Goal: Task Accomplishment & Management: Use online tool/utility

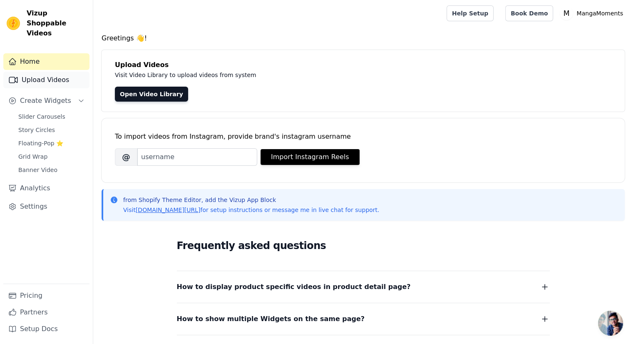
click at [50, 72] on link "Upload Videos" at bounding box center [46, 80] width 86 height 17
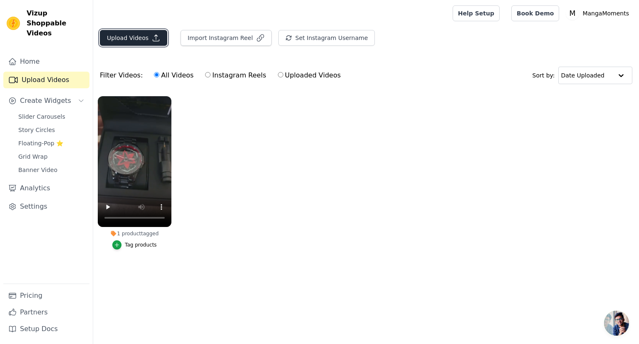
click at [141, 43] on button "Upload Videos" at bounding box center [133, 38] width 67 height 16
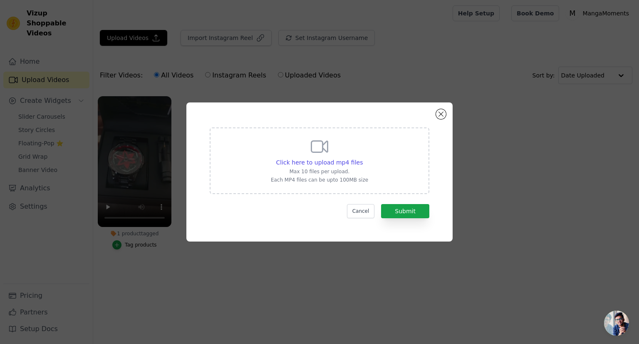
click at [328, 151] on icon at bounding box center [320, 146] width 16 height 11
click at [362, 158] on input "Click here to upload mp4 files Max 10 files per upload. Each MP4 files can be u…" at bounding box center [362, 158] width 0 height 0
type input "C:\fakepath\This watch has real spinning sharingan! 🔥 #watch #animewatch #anime…"
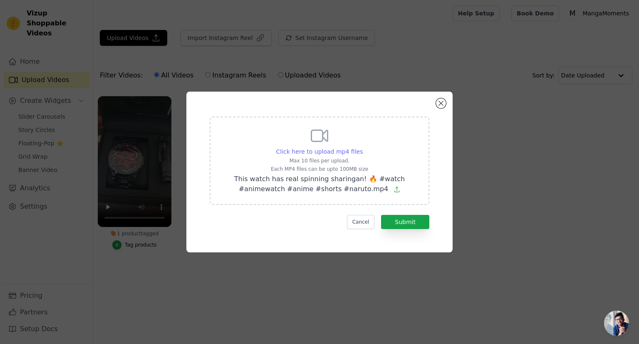
click at [343, 148] on span "Click here to upload mp4 files" at bounding box center [319, 151] width 87 height 7
click at [362, 147] on input "Click here to upload mp4 files Max 10 files per upload. Each MP4 files can be u…" at bounding box center [362, 147] width 0 height 0
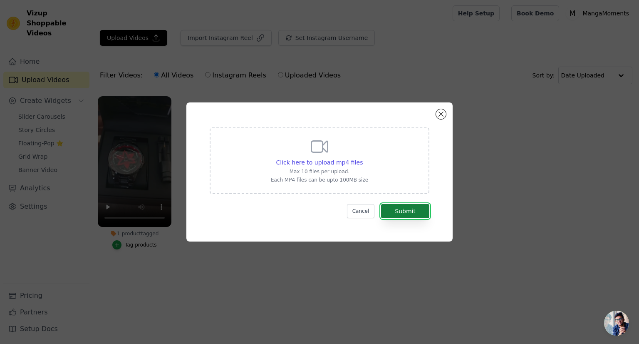
click at [399, 208] on button "Submit" at bounding box center [405, 211] width 48 height 14
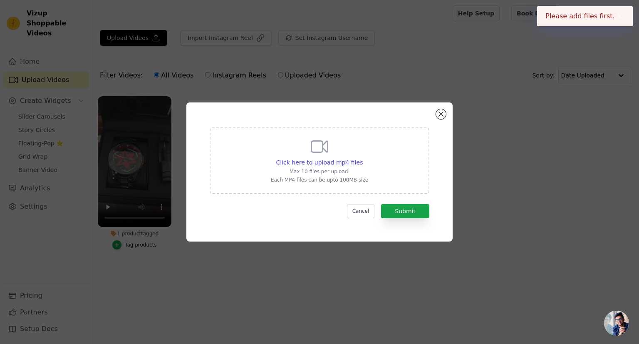
click at [316, 139] on icon at bounding box center [319, 146] width 20 height 20
click at [362, 158] on input "Click here to upload mp4 files Max 10 files per upload. Each MP4 files can be u…" at bounding box center [362, 158] width 0 height 0
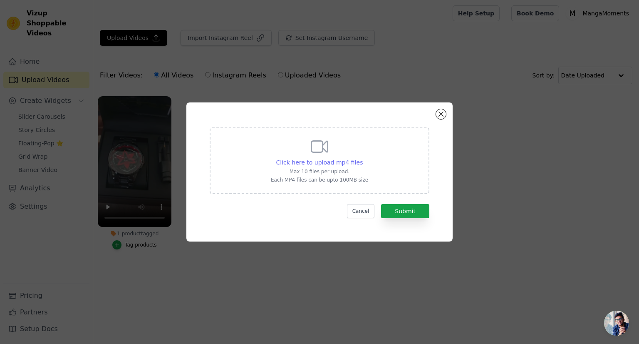
click at [322, 163] on span "Click here to upload mp4 files" at bounding box center [319, 162] width 87 height 7
click at [362, 158] on input "Click here to upload mp4 files Max 10 files per upload. Each MP4 files can be u…" at bounding box center [362, 158] width 0 height 0
type input "C:\fakepath\This watch has real spinning sharingan! 🔥 #watch #animewatch #anime…"
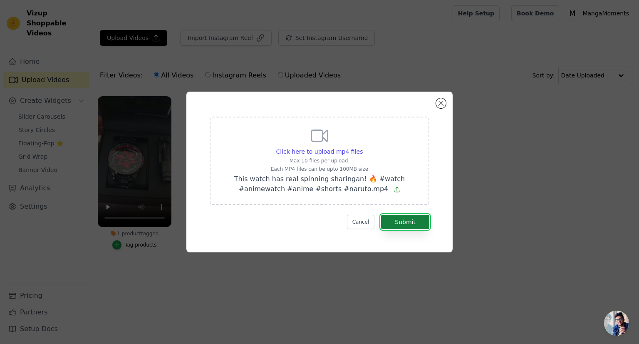
click at [404, 225] on button "Submit" at bounding box center [405, 222] width 48 height 14
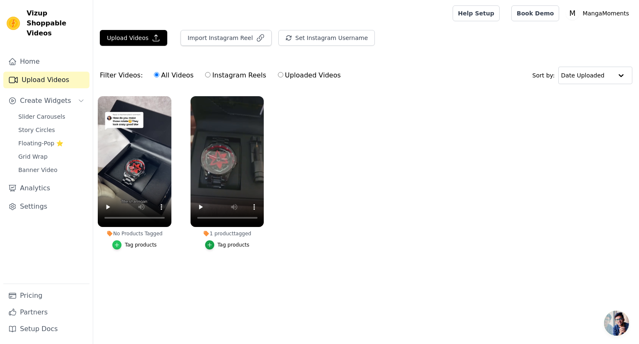
click at [121, 244] on div "button" at bounding box center [116, 244] width 9 height 9
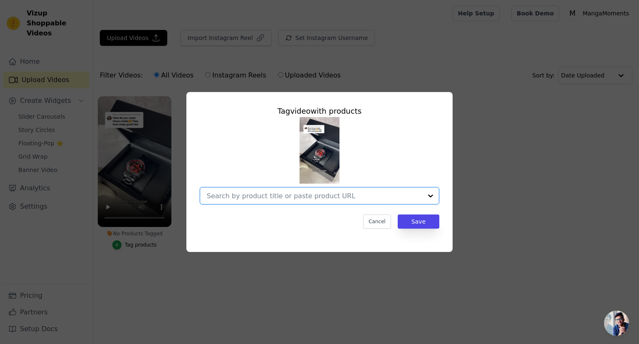
click at [353, 200] on input "No Products Tagged Tag video with products Option undefined, selected. Select i…" at bounding box center [314, 196] width 215 height 8
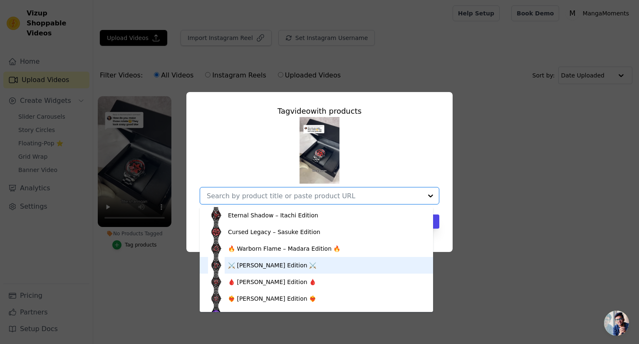
scroll to position [28, 0]
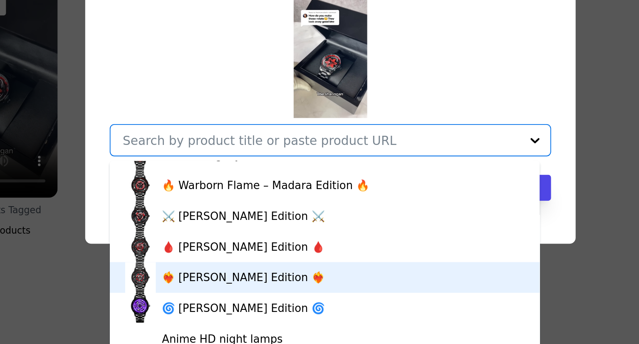
click at [306, 262] on div "❤️‍🔥 Sarada Uchiha Edition ❤️‍🔥" at bounding box center [316, 270] width 217 height 17
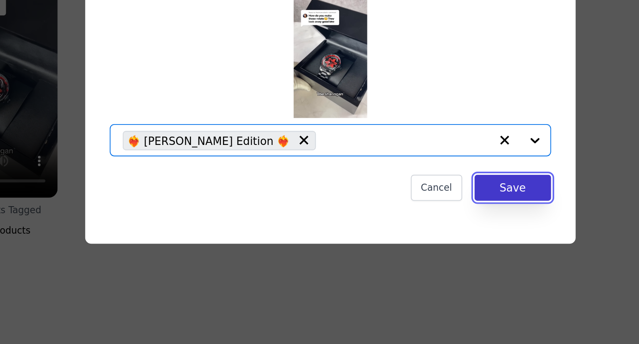
click at [410, 223] on button "Save" at bounding box center [419, 221] width 42 height 14
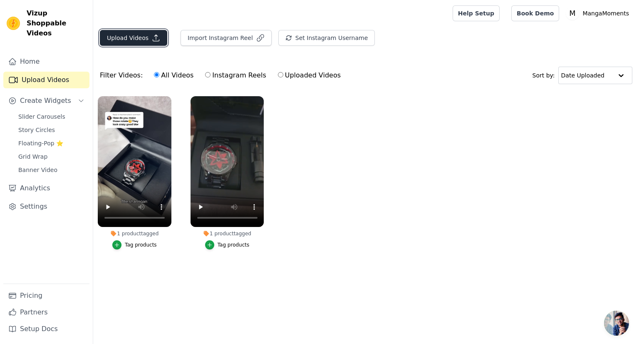
click at [141, 36] on button "Upload Videos" at bounding box center [133, 38] width 67 height 16
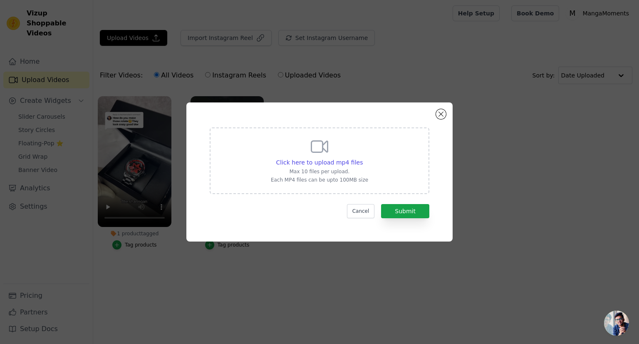
click at [317, 151] on icon at bounding box center [320, 146] width 16 height 11
click at [362, 158] on input "Click here to upload mp4 files Max 10 files per upload. Each MP4 files can be u…" at bounding box center [362, 158] width 0 height 0
type input "C:\fakepath\Akatsuki assembled at Rolex!？😱 #naruto #narutoshippuden #itachi #sh…"
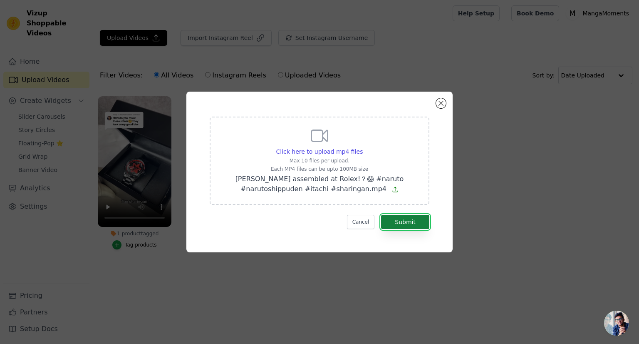
click at [403, 221] on button "Submit" at bounding box center [405, 222] width 48 height 14
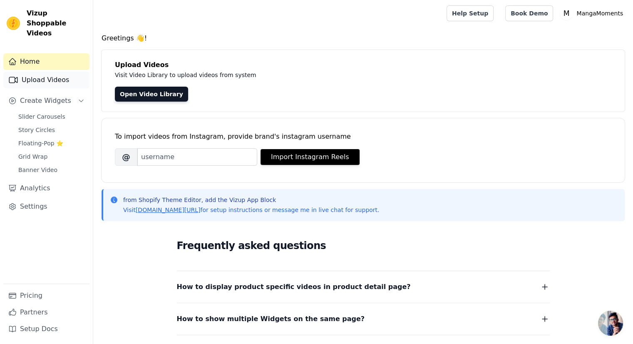
click at [46, 74] on link "Upload Videos" at bounding box center [46, 80] width 86 height 17
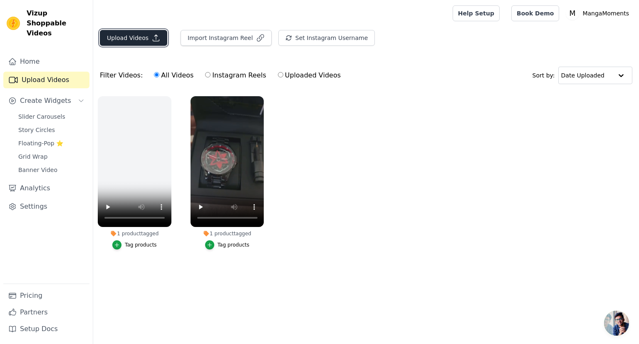
click at [122, 40] on button "Upload Videos" at bounding box center [133, 38] width 67 height 16
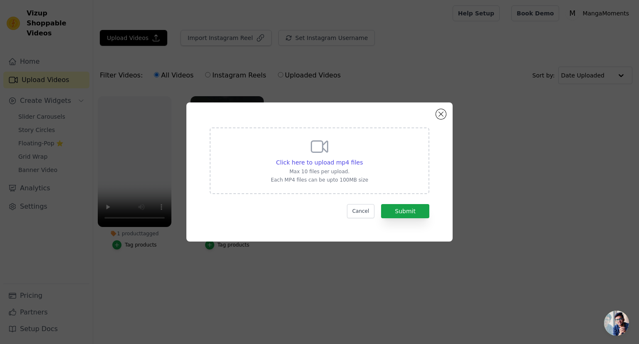
click at [318, 155] on icon at bounding box center [319, 146] width 20 height 20
click at [362, 158] on input "Click here to upload mp4 files Max 10 files per upload. Each MP4 files can be u…" at bounding box center [362, 158] width 0 height 0
type input "C:\fakepath\Akatsuki assembled at Rolex!？😱 #naruto #narutoshippuden #itachi #sh…"
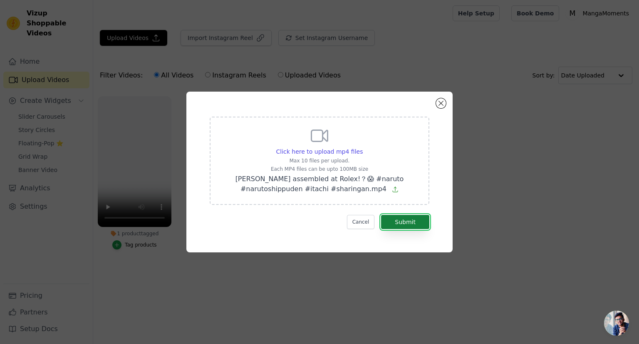
click at [405, 222] on button "Submit" at bounding box center [405, 222] width 48 height 14
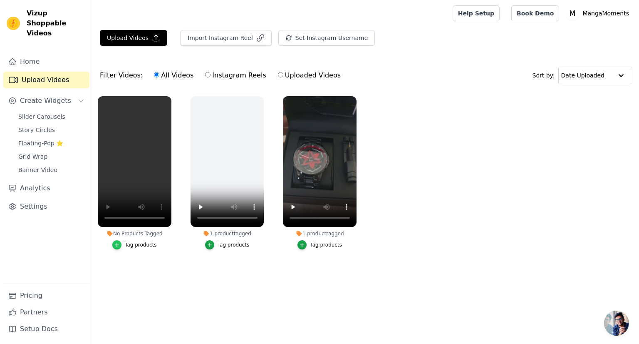
click at [118, 241] on div "button" at bounding box center [116, 244] width 9 height 9
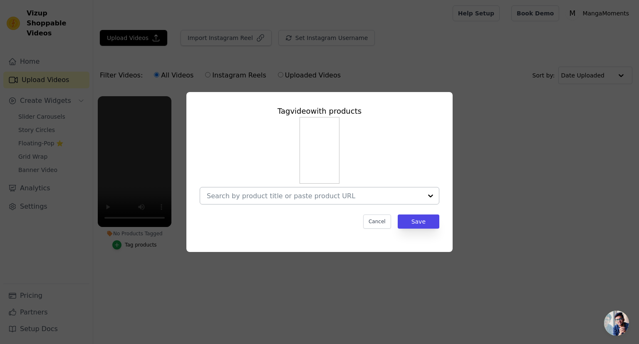
click at [316, 194] on input "No Products Tagged Tag video with products Cancel Save Tag products" at bounding box center [314, 196] width 215 height 8
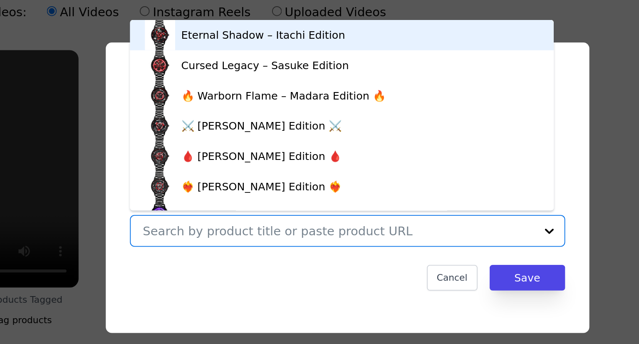
click at [316, 82] on div "Eternal Shadow – Itachi Edition" at bounding box center [316, 87] width 217 height 17
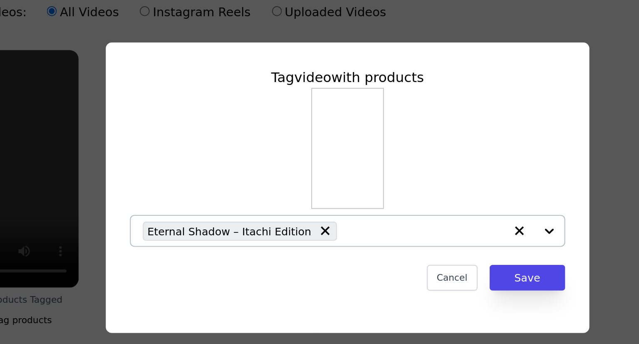
click at [428, 194] on div at bounding box center [422, 195] width 33 height 17
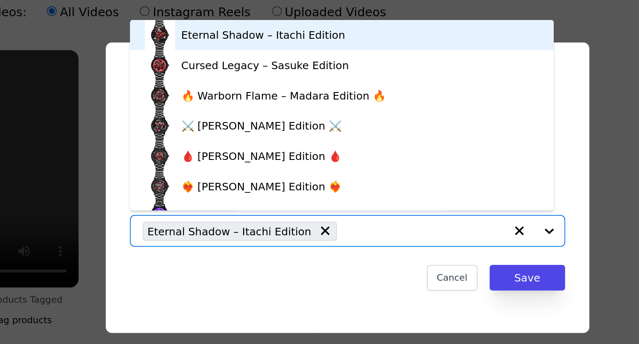
scroll to position [12, 0]
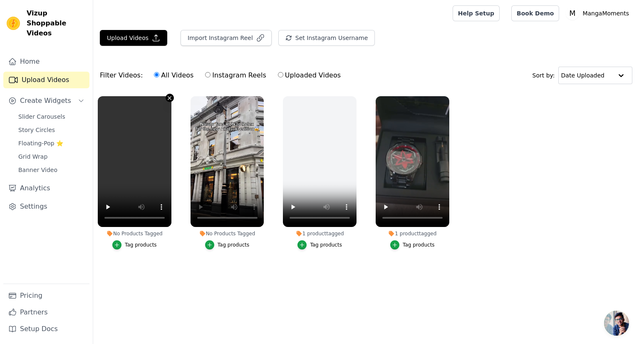
click at [169, 98] on icon "button" at bounding box center [169, 98] width 6 height 6
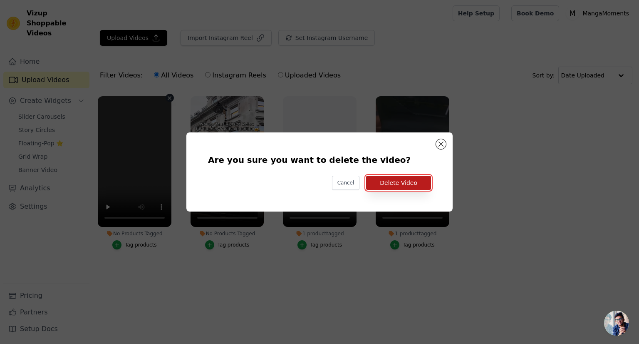
click at [393, 183] on button "Delete Video" at bounding box center [398, 183] width 65 height 14
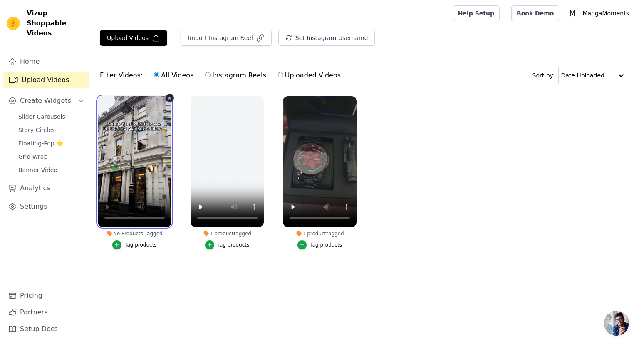
click at [136, 175] on video at bounding box center [135, 161] width 74 height 131
click at [114, 241] on button "Tag products" at bounding box center [134, 244] width 45 height 9
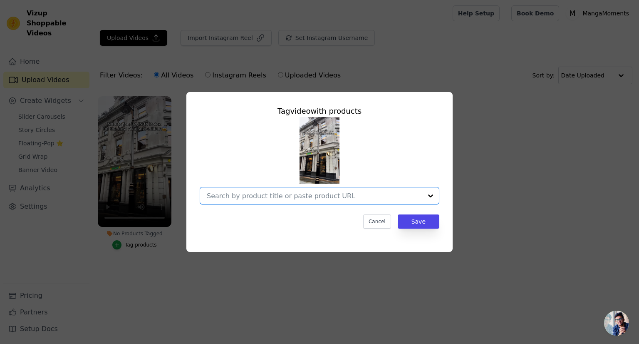
click at [347, 196] on input "No Products Tagged Tag video with products Option undefined, selected. Select i…" at bounding box center [314, 196] width 215 height 8
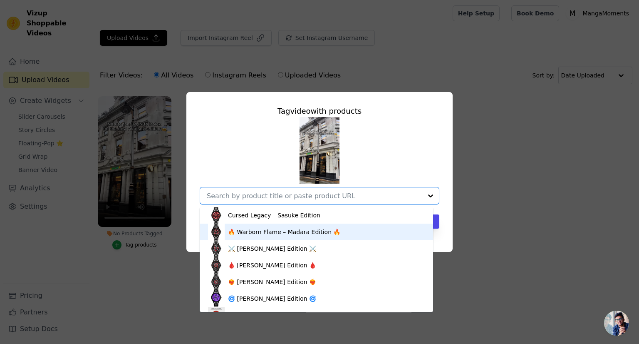
scroll to position [28, 0]
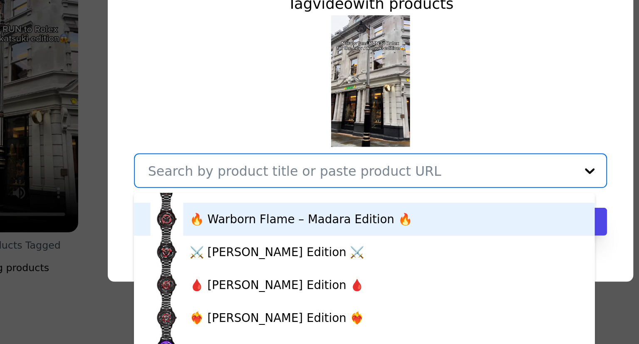
click at [267, 221] on div "🔥 Warborn Flame – Madara Edition 🔥" at bounding box center [284, 220] width 113 height 8
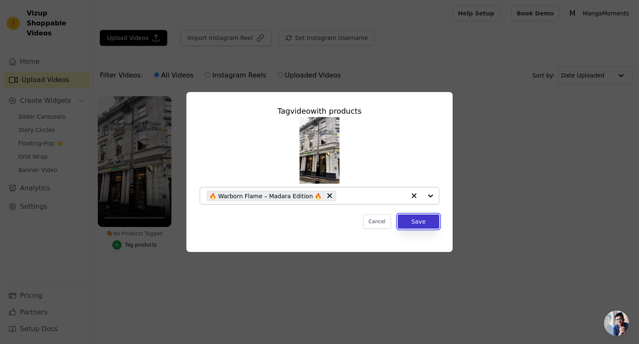
click at [431, 218] on button "Save" at bounding box center [419, 221] width 42 height 14
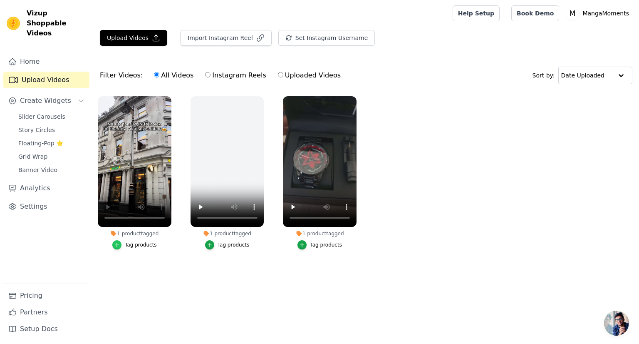
click at [119, 243] on icon "button" at bounding box center [117, 245] width 6 height 6
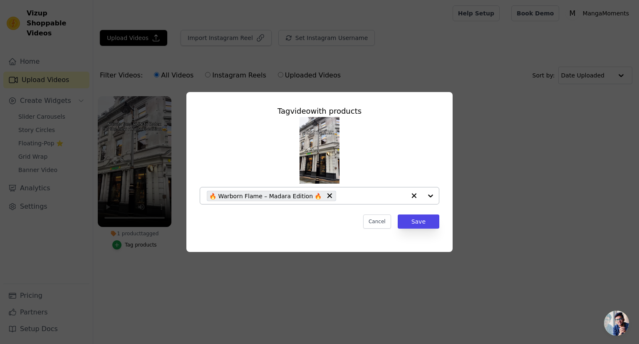
click at [431, 194] on div at bounding box center [422, 195] width 33 height 17
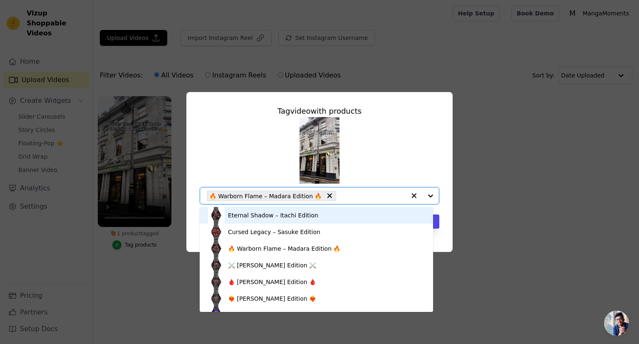
click at [337, 216] on div "Eternal Shadow – Itachi Edition" at bounding box center [316, 215] width 217 height 17
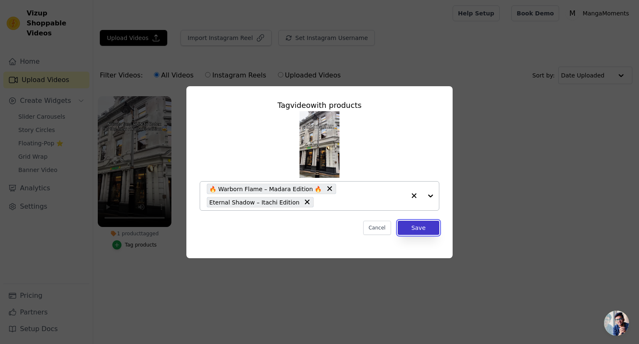
click at [412, 225] on button "Save" at bounding box center [419, 227] width 42 height 14
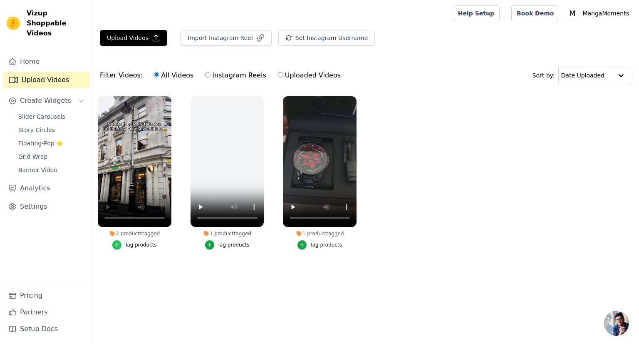
click at [118, 243] on icon "button" at bounding box center [117, 245] width 4 height 4
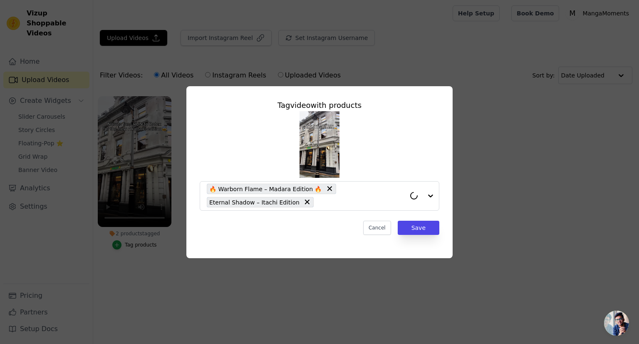
click at [120, 267] on div "Tag video with products 🔥 Warborn Flame – Madara Edition 🔥 Eternal Shadow – Ita…" at bounding box center [319, 172] width 612 height 198
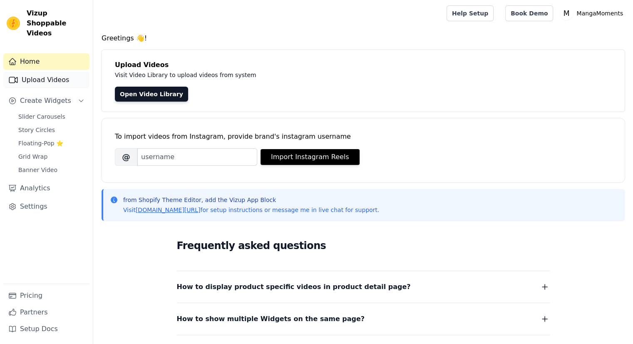
click at [35, 74] on link "Upload Videos" at bounding box center [46, 80] width 86 height 17
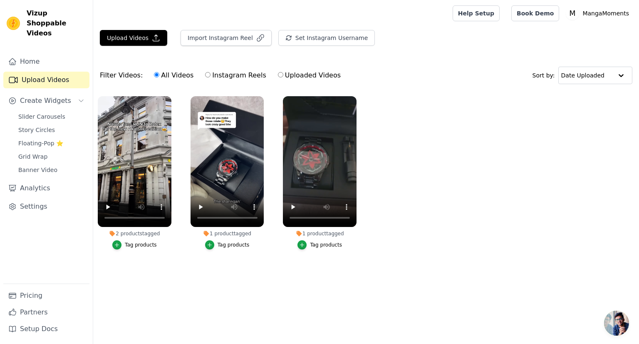
click at [158, 260] on ul "2 products tagged Tag products 1 product tagged Tag products 1 product tagged T…" at bounding box center [366, 181] width 546 height 179
click at [392, 187] on ul "2 products tagged Tag products 1 product tagged Tag products 1 product tagged T…" at bounding box center [366, 181] width 546 height 179
click at [74, 94] on button "Create Widgets" at bounding box center [46, 100] width 86 height 17
click at [47, 112] on span "Slider Carousels" at bounding box center [41, 116] width 47 height 8
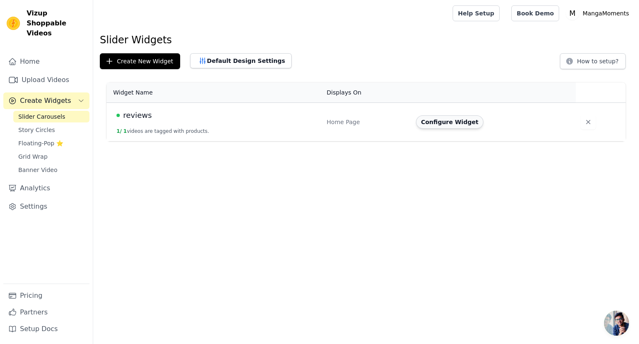
click at [431, 124] on button "Configure Widget" at bounding box center [449, 121] width 67 height 13
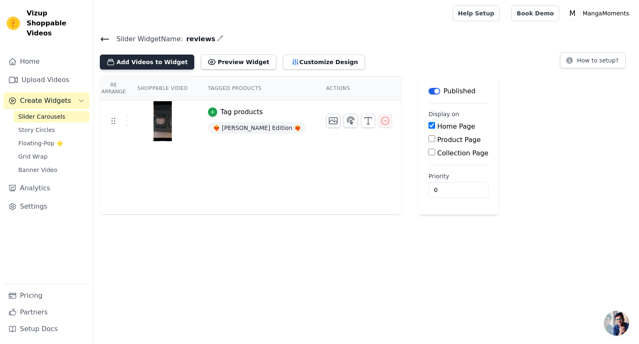
click at [169, 60] on button "Add Videos to Widget" at bounding box center [147, 61] width 94 height 15
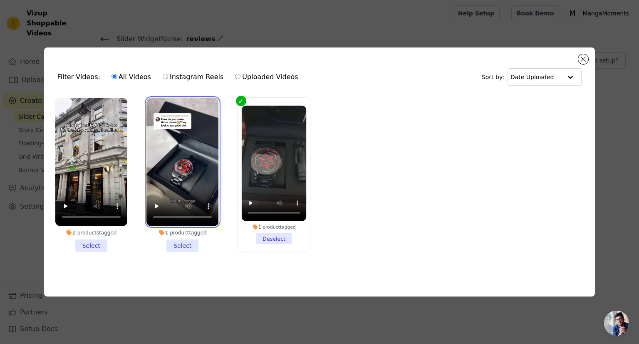
click at [179, 153] on video at bounding box center [182, 162] width 72 height 128
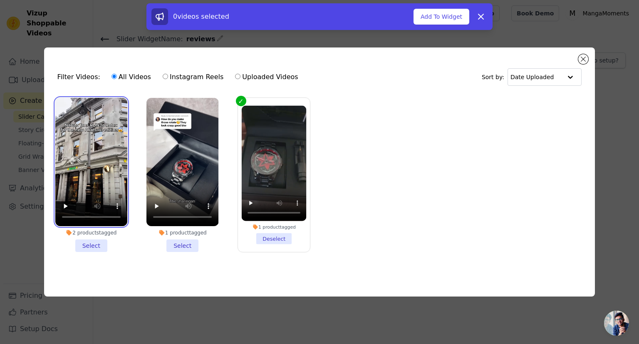
click at [112, 154] on video at bounding box center [91, 162] width 72 height 128
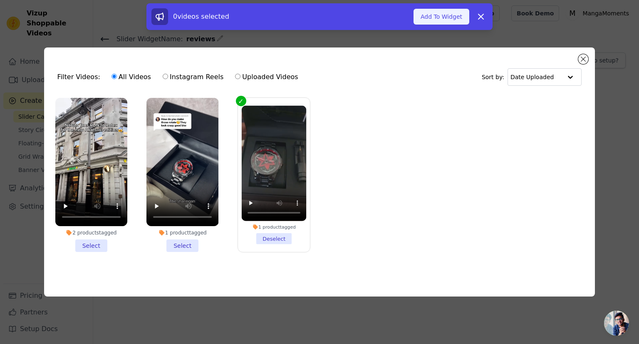
click at [443, 17] on button "Add To Widget" at bounding box center [441, 17] width 56 height 16
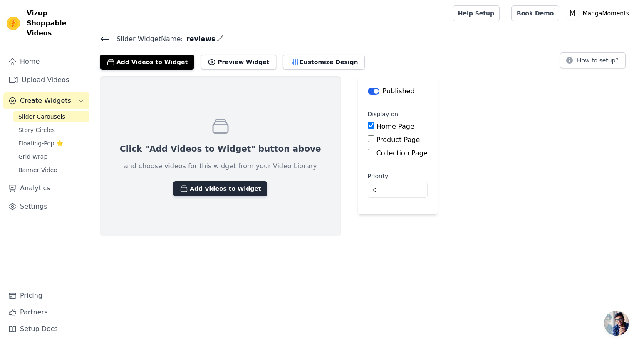
click at [200, 185] on button "Add Videos to Widget" at bounding box center [220, 188] width 94 height 15
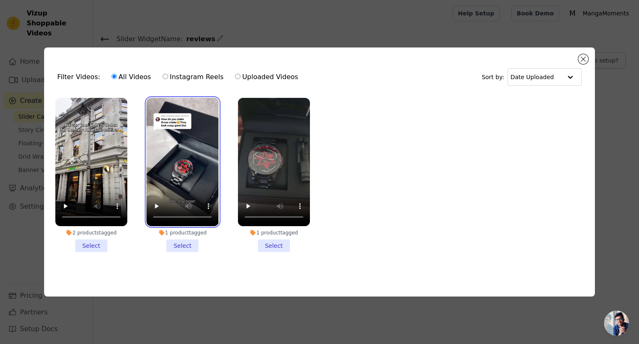
click at [163, 165] on video at bounding box center [182, 162] width 72 height 128
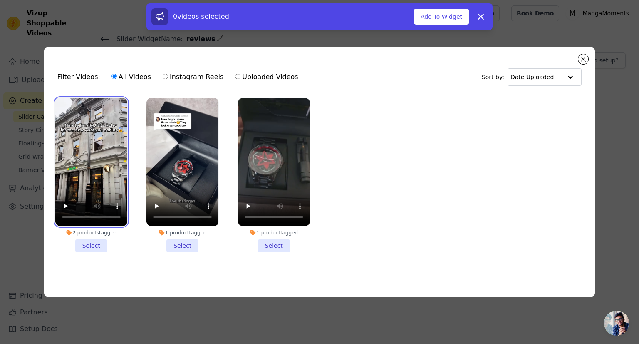
click at [118, 163] on video at bounding box center [91, 162] width 72 height 128
click at [99, 240] on li "2 products tagged Select" at bounding box center [91, 175] width 72 height 154
click at [0, 0] on input "2 products tagged Select" at bounding box center [0, 0] width 0 height 0
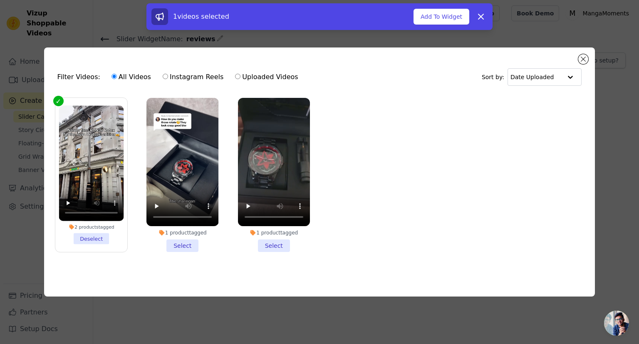
click at [183, 244] on li "1 product tagged Select" at bounding box center [182, 175] width 72 height 154
click at [0, 0] on input "1 product tagged Select" at bounding box center [0, 0] width 0 height 0
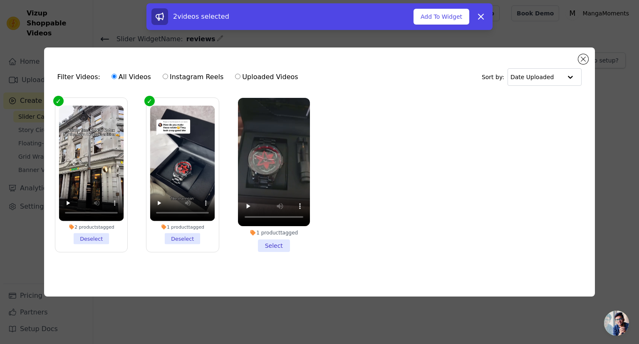
click at [270, 242] on li "1 product tagged Select" at bounding box center [274, 175] width 72 height 154
click at [0, 0] on input "1 product tagged Select" at bounding box center [0, 0] width 0 height 0
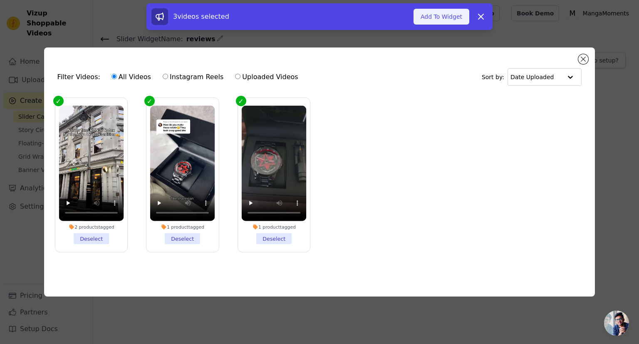
click at [447, 22] on button "Add To Widget" at bounding box center [441, 17] width 56 height 16
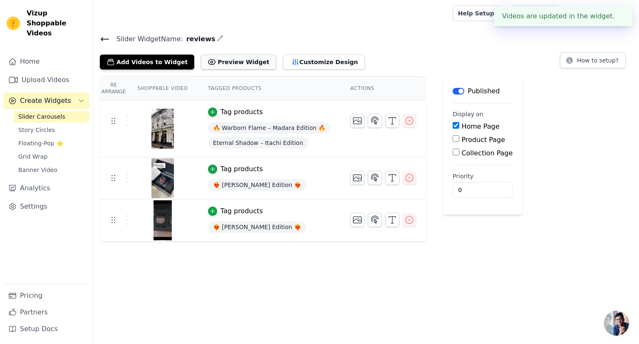
click at [231, 65] on button "Preview Widget" at bounding box center [238, 61] width 75 height 15
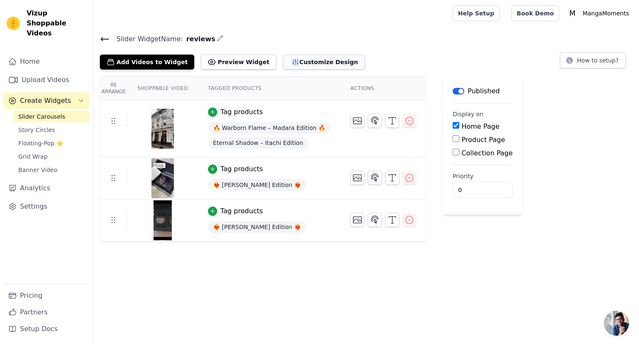
click at [284, 57] on button "Customize Design" at bounding box center [324, 61] width 82 height 15
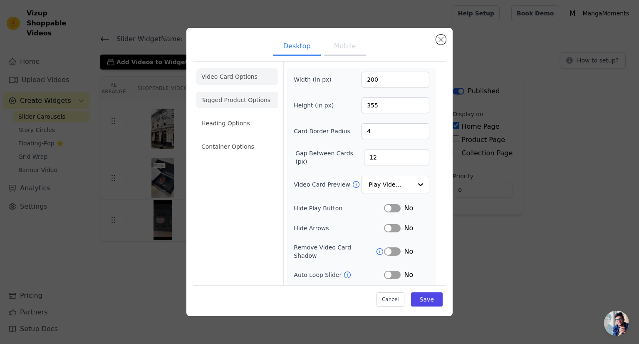
click at [228, 99] on li "Tagged Product Options" at bounding box center [237, 100] width 82 height 17
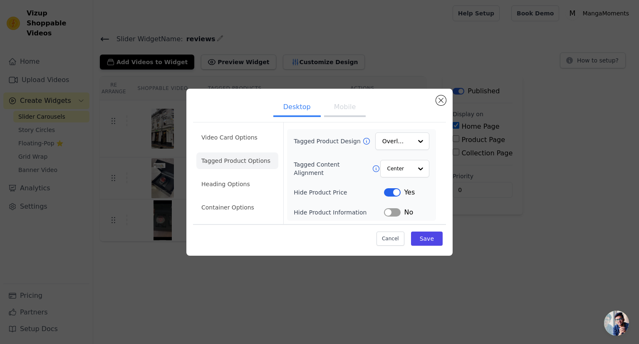
click at [338, 104] on button "Mobile" at bounding box center [345, 108] width 42 height 18
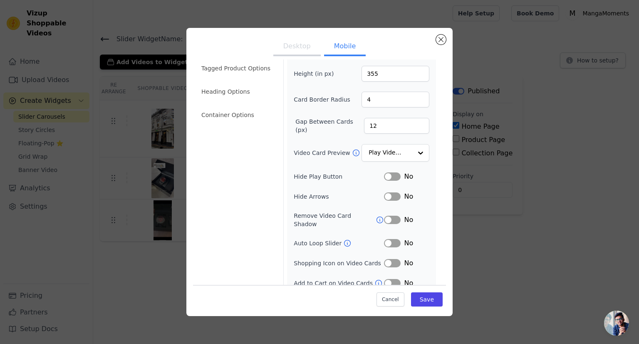
scroll to position [32, 0]
click at [343, 238] on icon at bounding box center [347, 242] width 8 height 8
click at [386, 238] on button "Label" at bounding box center [392, 242] width 17 height 8
click at [374, 278] on icon at bounding box center [378, 282] width 8 height 8
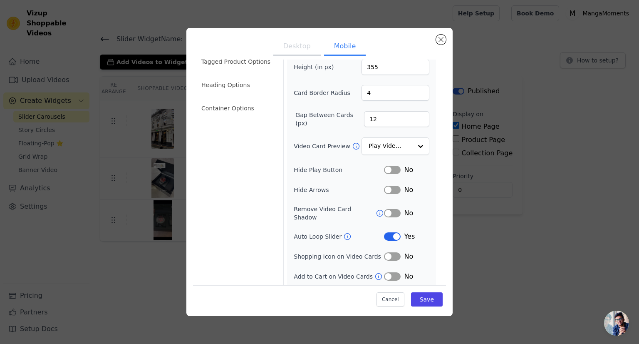
scroll to position [53, 0]
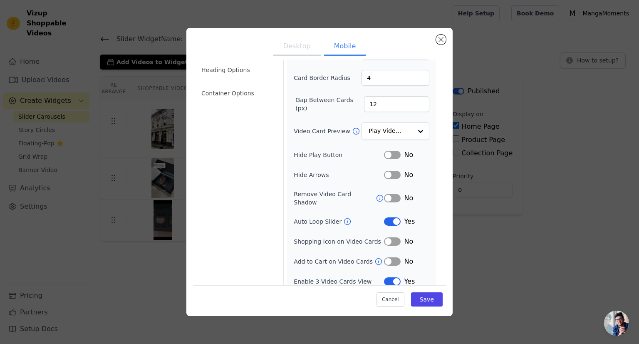
click at [376, 194] on icon at bounding box center [380, 198] width 8 height 8
click at [430, 297] on button "Save" at bounding box center [427, 299] width 32 height 14
